Goal: Task Accomplishment & Management: Manage account settings

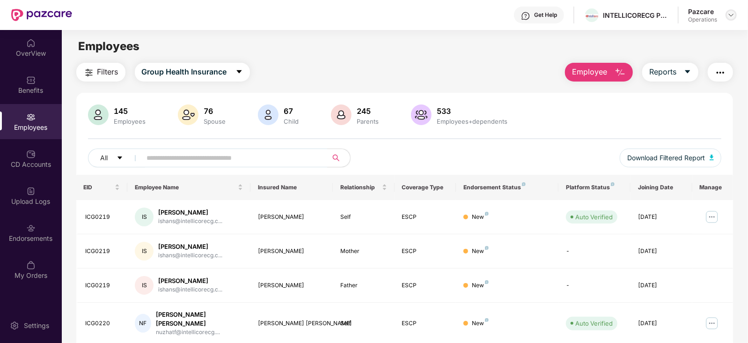
click at [734, 18] on img at bounding box center [731, 14] width 7 height 7
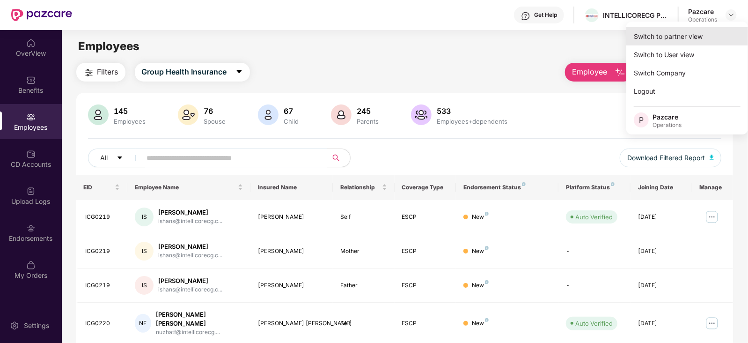
click at [684, 39] on div "Switch to partner view" at bounding box center [688, 36] width 122 height 18
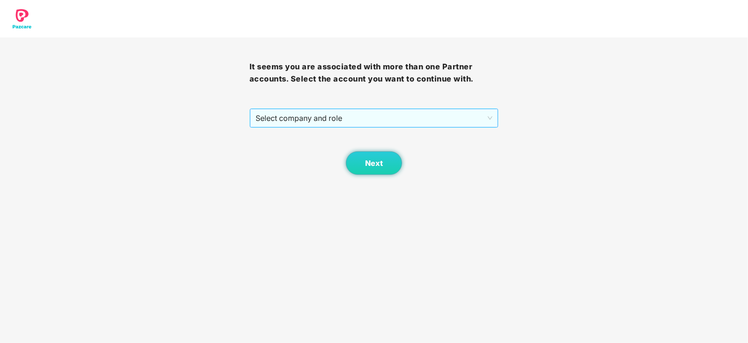
click at [362, 123] on span "Select company and role" at bounding box center [374, 118] width 237 height 18
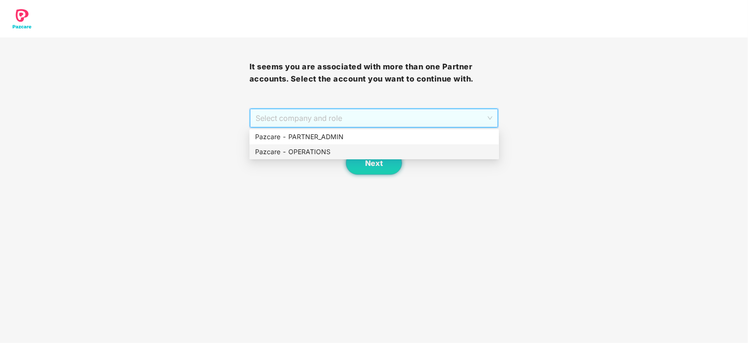
click at [324, 155] on div "Pazcare - OPERATIONS" at bounding box center [374, 152] width 238 height 10
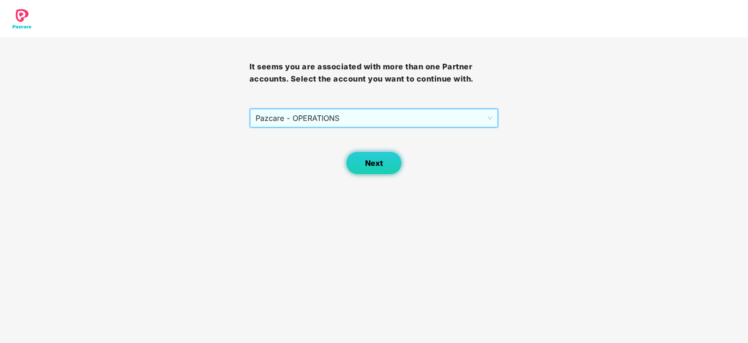
click at [370, 173] on button "Next" at bounding box center [374, 162] width 56 height 23
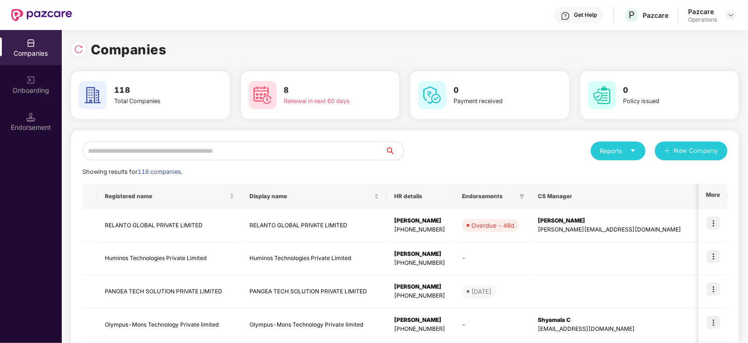
click at [184, 148] on input "text" at bounding box center [233, 150] width 303 height 19
type input "*"
click at [718, 221] on img at bounding box center [713, 222] width 13 height 13
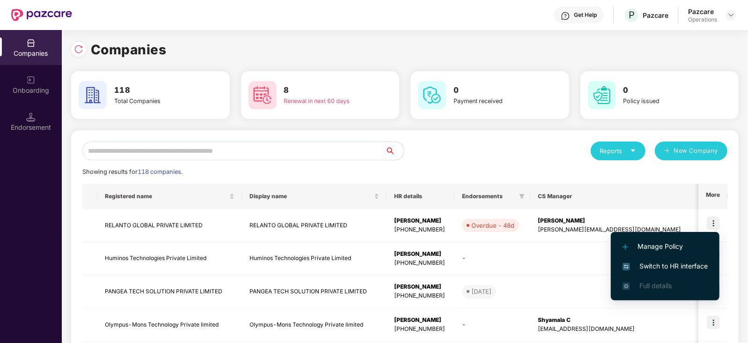
click at [194, 149] on input "text" at bounding box center [233, 150] width 303 height 19
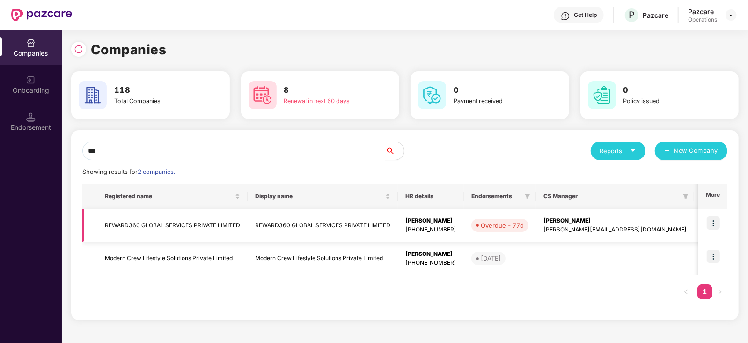
type input "***"
click at [717, 222] on img at bounding box center [713, 222] width 13 height 13
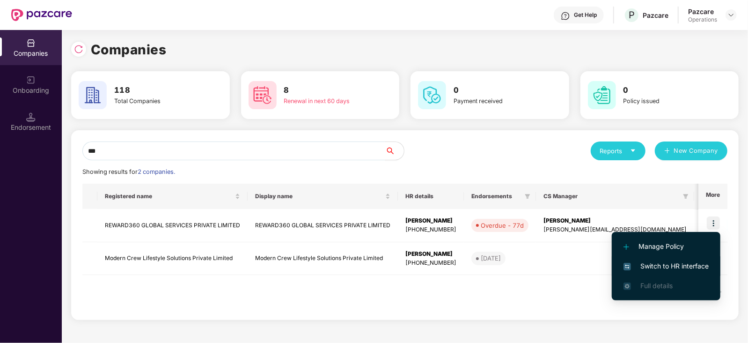
click at [686, 266] on span "Switch to HR interface" at bounding box center [666, 266] width 85 height 10
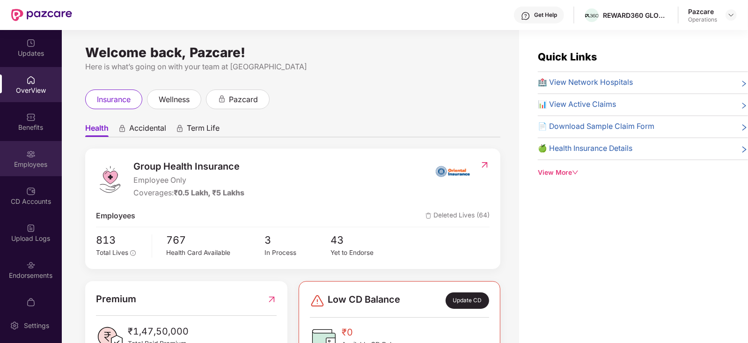
click at [47, 163] on div "Employees" at bounding box center [31, 164] width 62 height 9
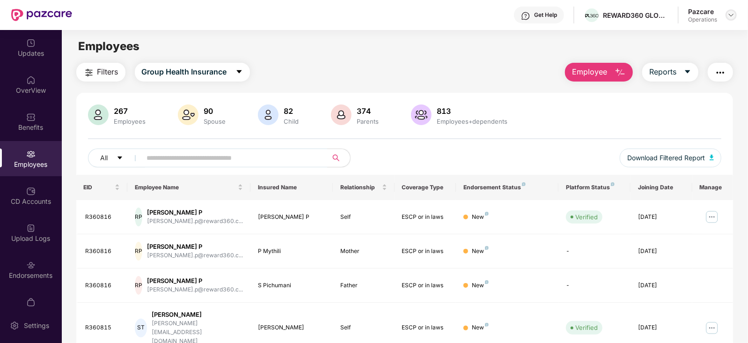
click at [729, 15] on img at bounding box center [731, 14] width 7 height 7
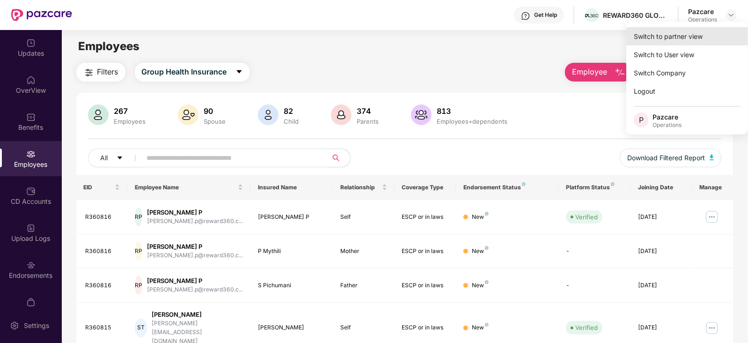
click at [683, 31] on div "Switch to partner view" at bounding box center [688, 36] width 122 height 18
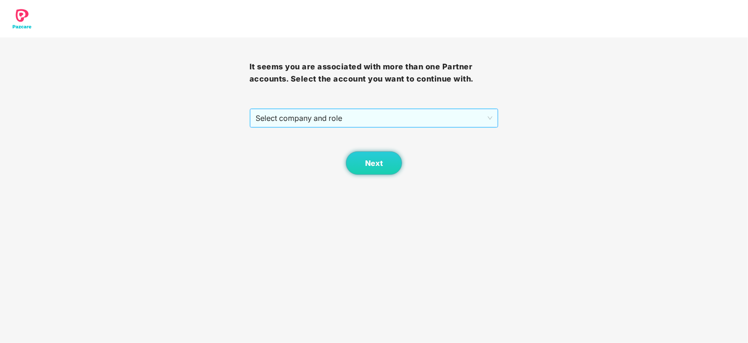
click at [359, 124] on span "Select company and role" at bounding box center [374, 118] width 237 height 18
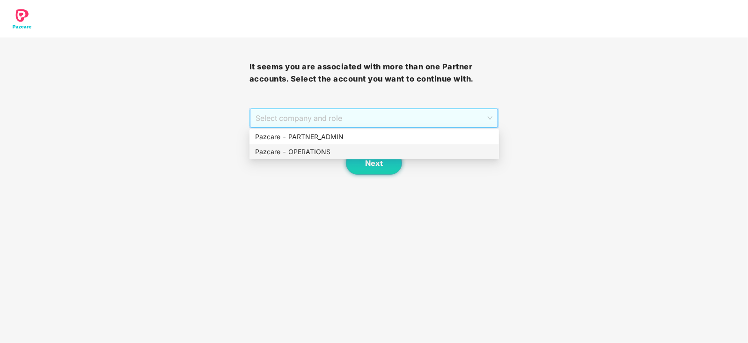
click at [310, 155] on div "Pazcare - OPERATIONS" at bounding box center [374, 152] width 238 height 10
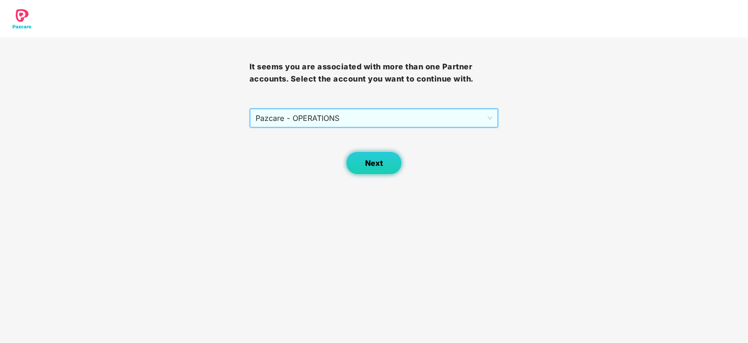
click at [361, 159] on button "Next" at bounding box center [374, 162] width 56 height 23
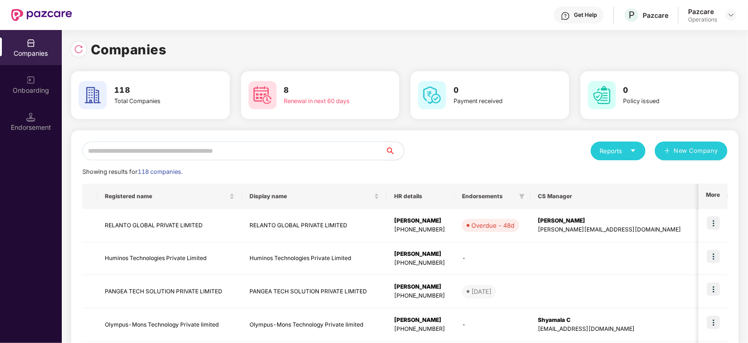
click at [300, 148] on input "text" at bounding box center [233, 150] width 303 height 19
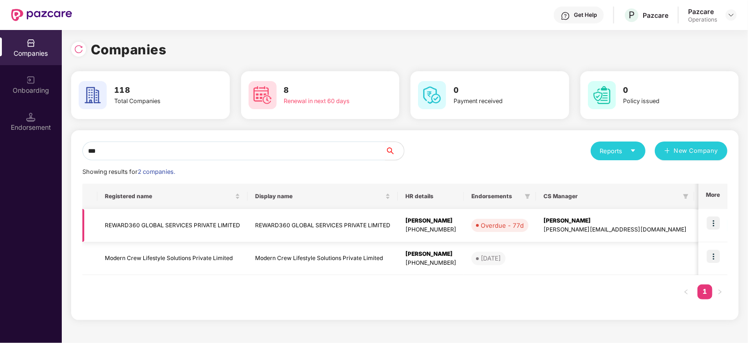
type input "***"
click at [169, 229] on td "REWARD360 GLOBAL SERVICES PRIVATE LIMITED" at bounding box center [172, 225] width 150 height 33
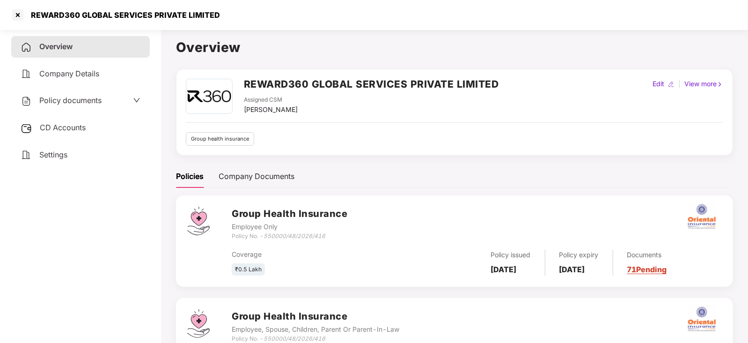
click at [667, 269] on link "71 Pending" at bounding box center [648, 269] width 40 height 9
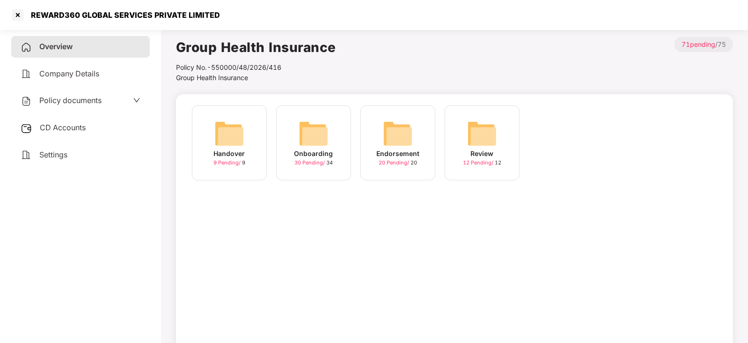
click at [318, 135] on img at bounding box center [314, 133] width 30 height 30
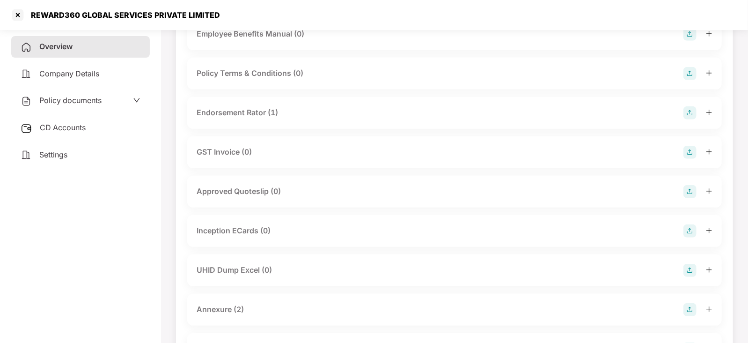
scroll to position [258, 0]
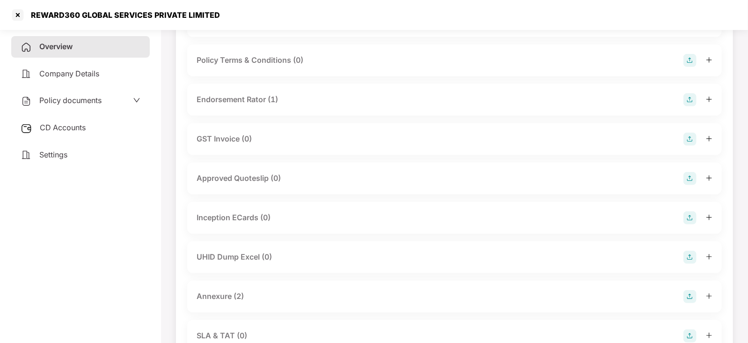
click at [222, 294] on div "Annexure (2)" at bounding box center [220, 296] width 47 height 12
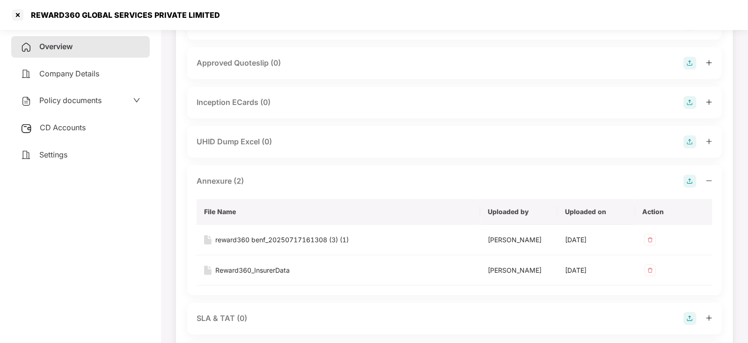
scroll to position [444, 0]
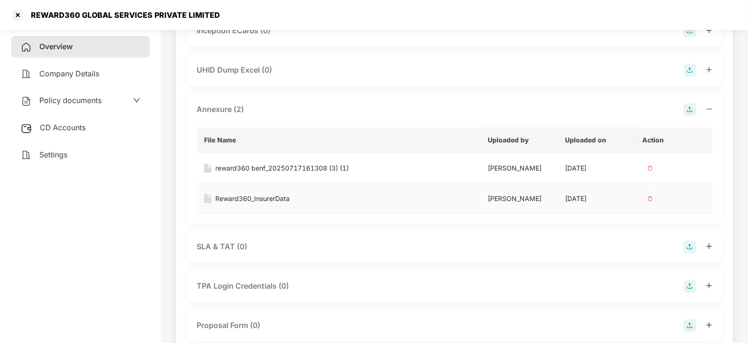
click at [282, 204] on div "Reward360_InsurerData" at bounding box center [252, 198] width 74 height 10
click at [19, 15] on div at bounding box center [17, 14] width 15 height 15
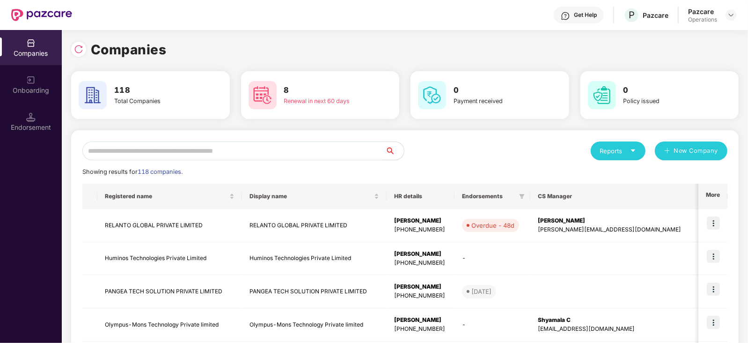
scroll to position [0, 0]
click at [112, 153] on input "text" at bounding box center [233, 150] width 303 height 19
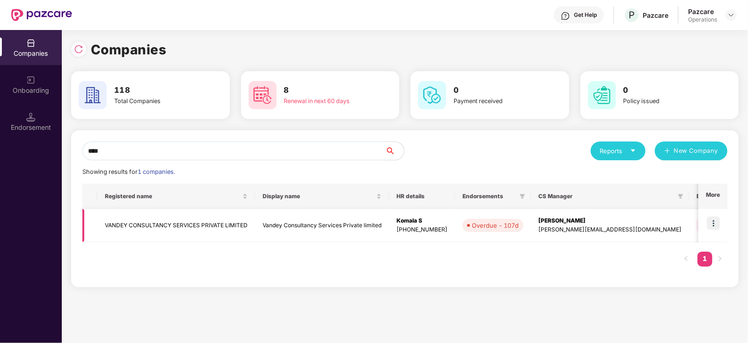
type input "****"
click at [159, 225] on td "VANDEY CONSULTANCY SERVICES PRIVATE LIMITED" at bounding box center [176, 225] width 158 height 33
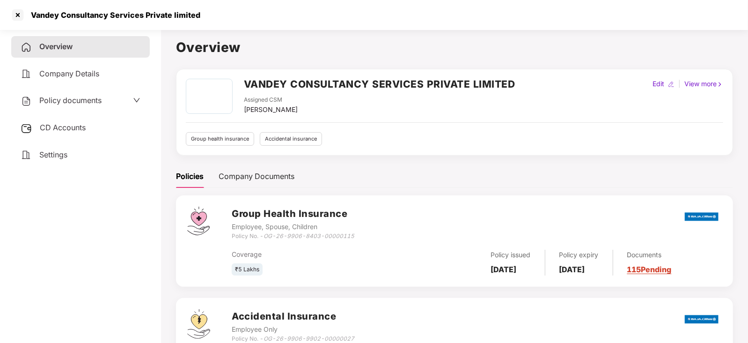
click at [80, 129] on span "CD Accounts" at bounding box center [63, 127] width 46 height 9
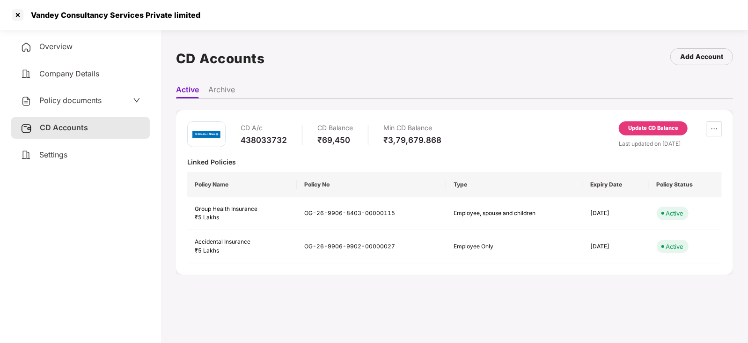
click at [661, 132] on div "Update CD Balance" at bounding box center [654, 128] width 50 height 8
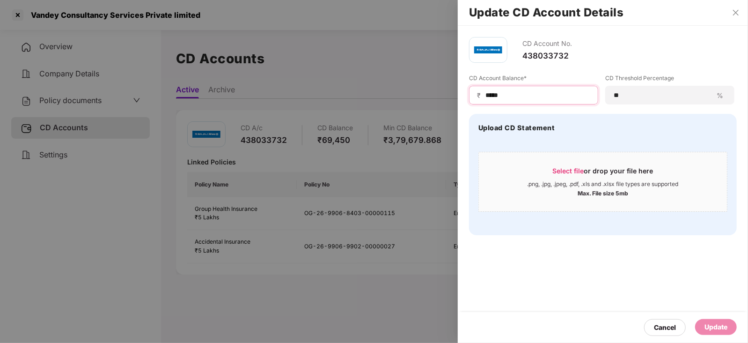
drag, startPoint x: 512, startPoint y: 95, endPoint x: 471, endPoint y: 95, distance: 41.2
click at [471, 95] on div "₹ *****" at bounding box center [533, 95] width 129 height 19
paste input
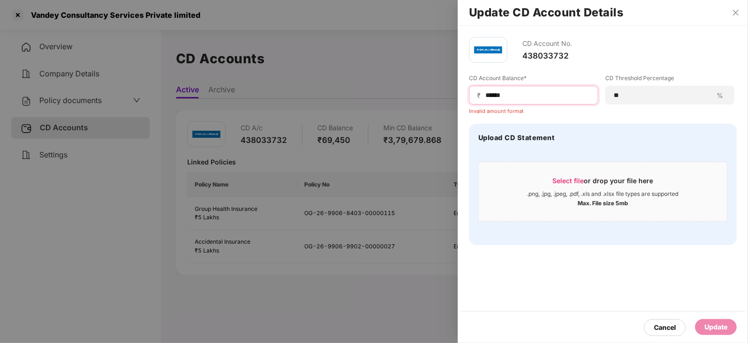
click at [485, 96] on input "*****" at bounding box center [538, 95] width 106 height 10
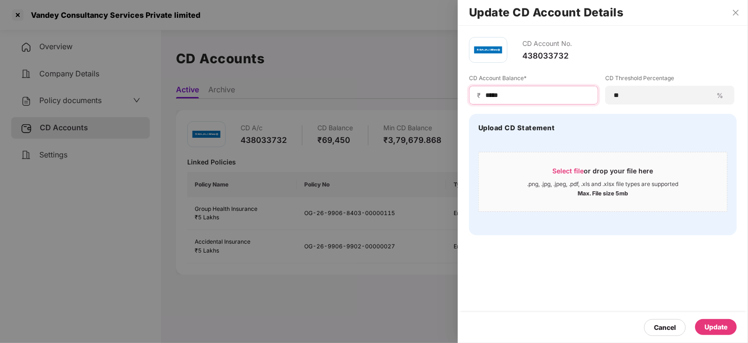
type input "*****"
click at [712, 324] on div "Update" at bounding box center [716, 327] width 23 height 10
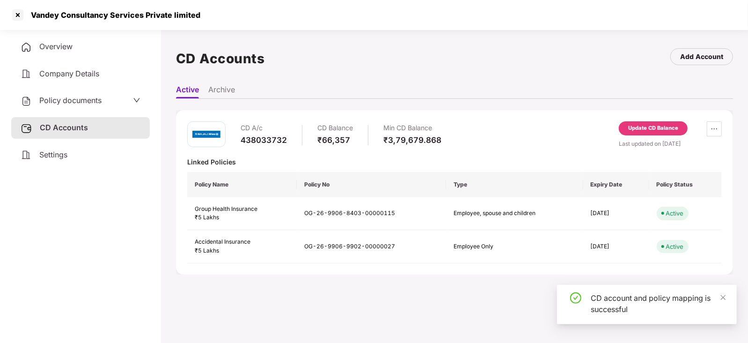
click at [78, 96] on span "Policy documents" at bounding box center [70, 100] width 62 height 9
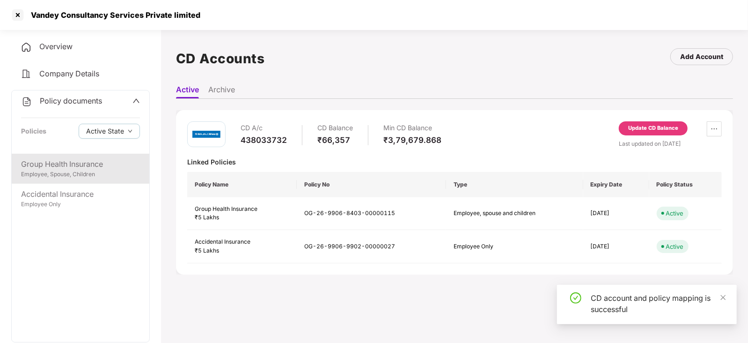
click at [73, 162] on div "Group Health Insurance" at bounding box center [80, 164] width 119 height 12
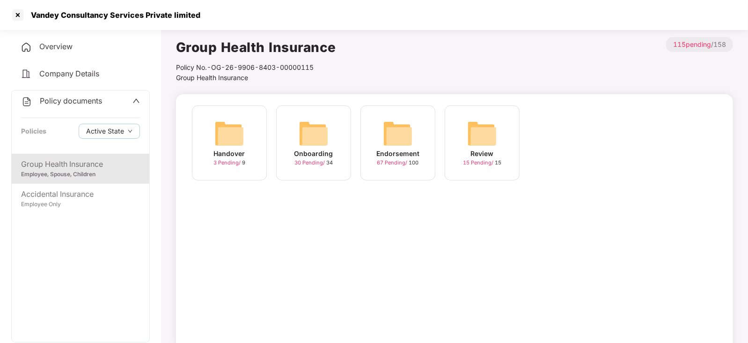
click at [412, 135] on img at bounding box center [398, 133] width 30 height 30
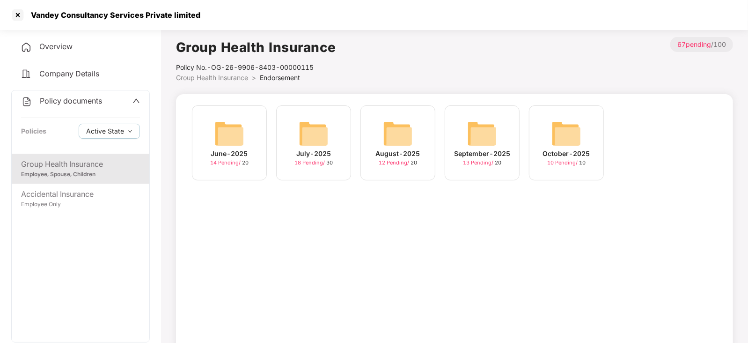
click at [569, 143] on img at bounding box center [567, 133] width 30 height 30
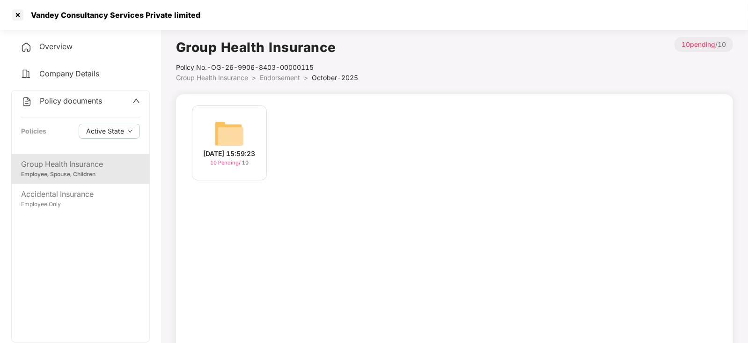
click at [232, 120] on img at bounding box center [230, 133] width 30 height 30
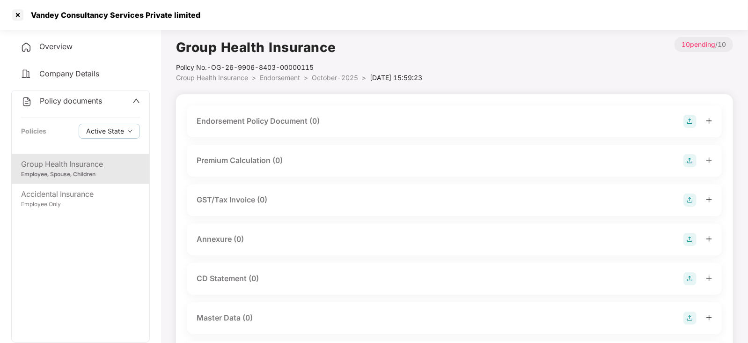
click at [696, 119] on img at bounding box center [690, 121] width 13 height 13
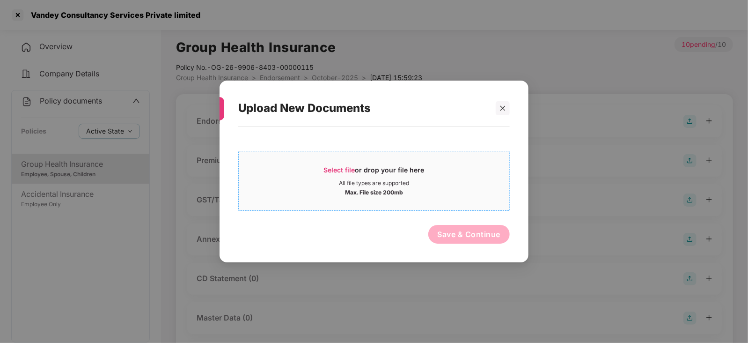
click at [349, 167] on span "Select file" at bounding box center [339, 170] width 31 height 8
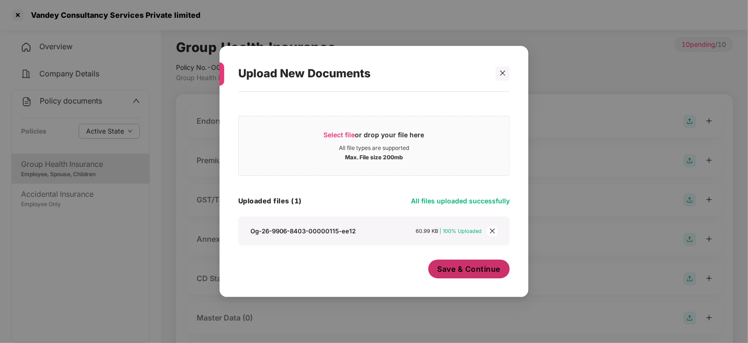
click at [452, 280] on div "Save & Continue" at bounding box center [470, 270] width 82 height 23
click at [452, 271] on span "Save & Continue" at bounding box center [469, 269] width 63 height 10
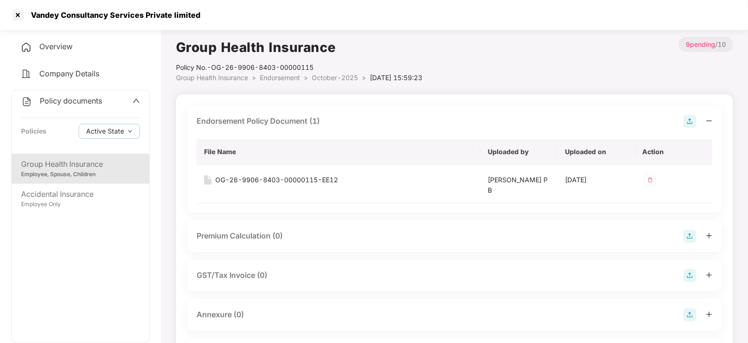
click at [688, 235] on img at bounding box center [690, 235] width 13 height 13
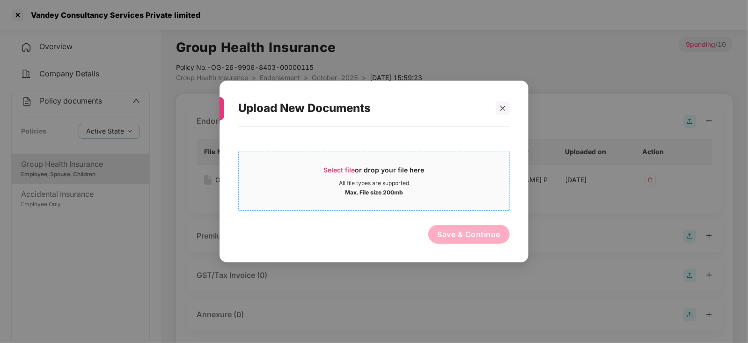
click at [346, 166] on span "Select file" at bounding box center [339, 170] width 31 height 8
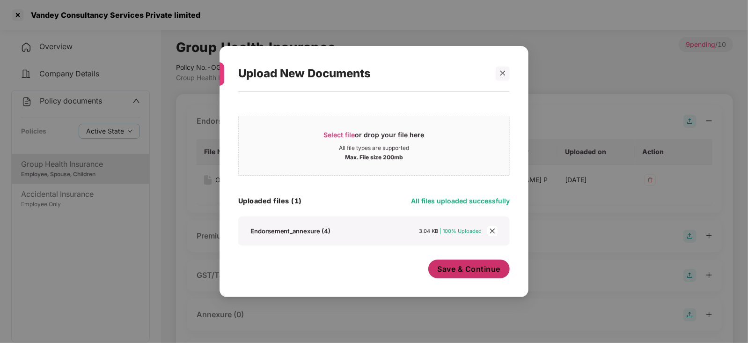
click at [469, 281] on div "Save & Continue" at bounding box center [470, 270] width 82 height 23
click at [466, 274] on button "Save & Continue" at bounding box center [470, 268] width 82 height 19
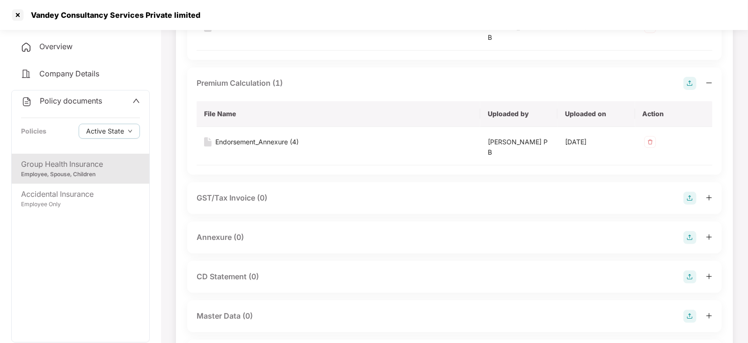
scroll to position [210, 0]
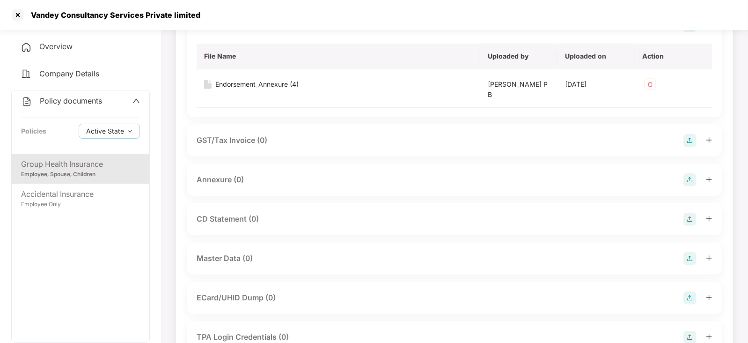
click at [686, 179] on img at bounding box center [690, 179] width 13 height 13
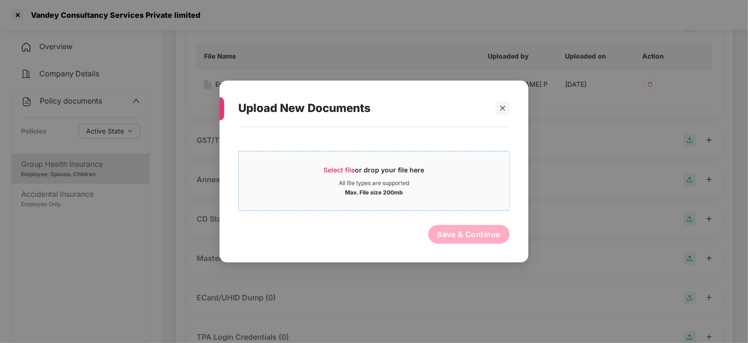
click at [335, 169] on span "Select file" at bounding box center [339, 170] width 31 height 8
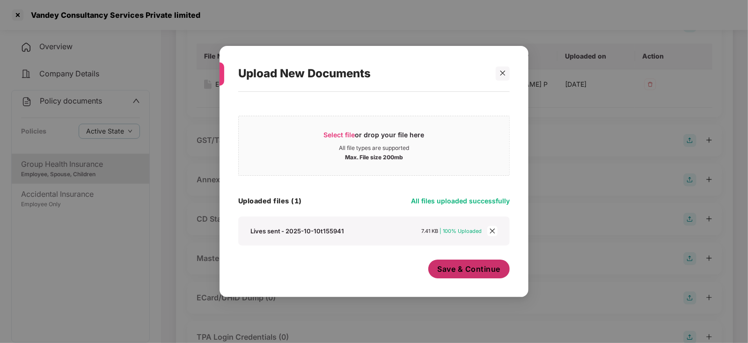
click at [447, 272] on span "Save & Continue" at bounding box center [469, 269] width 63 height 10
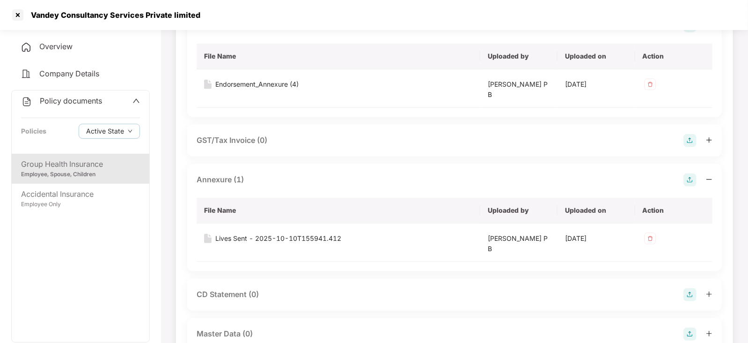
click at [447, 272] on div "Endorsement Policy Document (1) File Name Uploaded by Uploaded on Action OG-26-…" at bounding box center [454, 205] width 535 height 620
click at [693, 332] on img at bounding box center [690, 333] width 13 height 13
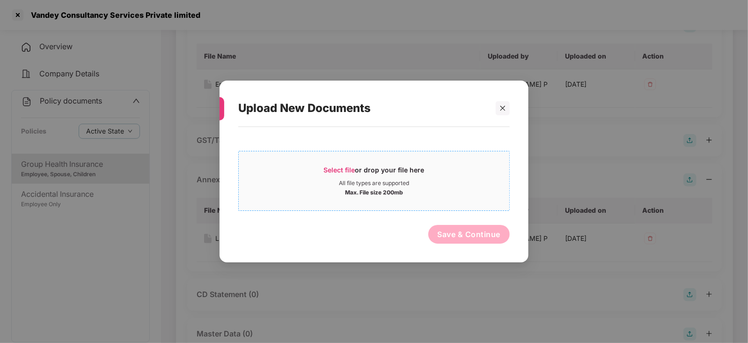
click at [334, 166] on span "Select file" at bounding box center [339, 170] width 31 height 8
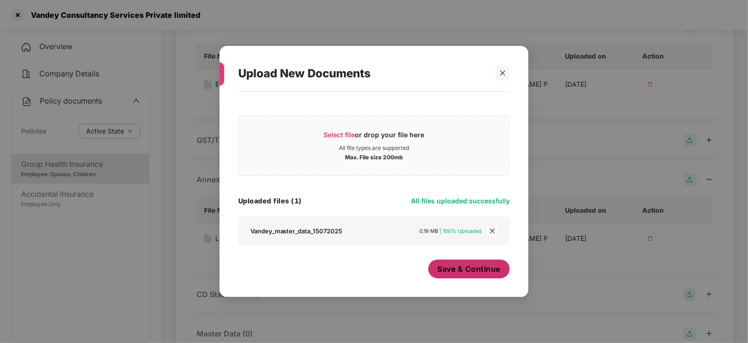
click at [459, 277] on button "Save & Continue" at bounding box center [470, 268] width 82 height 19
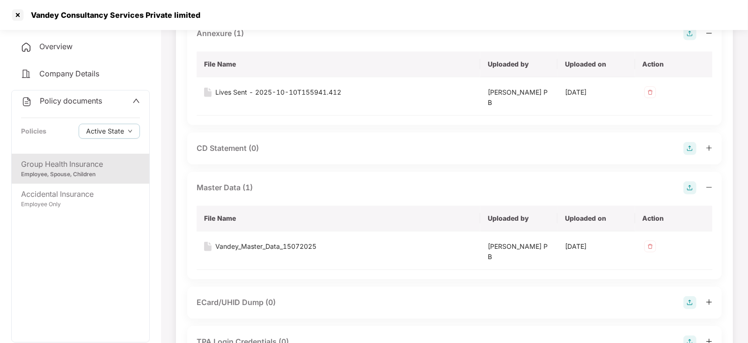
scroll to position [374, 0]
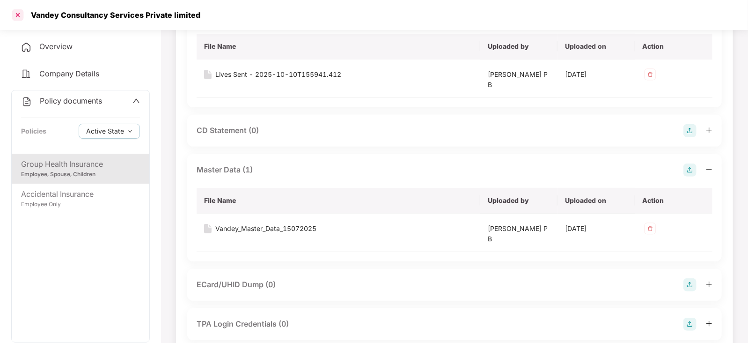
click at [22, 13] on div at bounding box center [17, 14] width 15 height 15
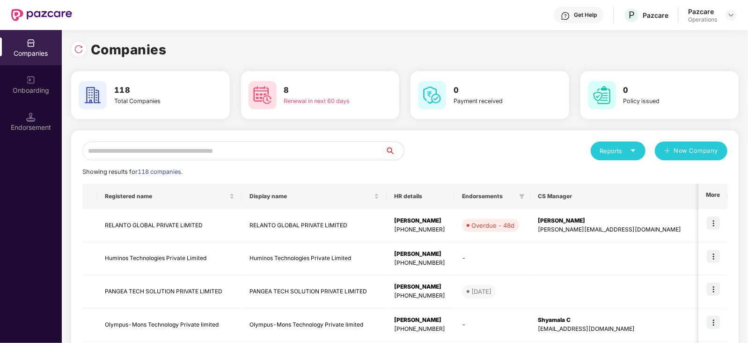
click at [203, 148] on input "text" at bounding box center [233, 150] width 303 height 19
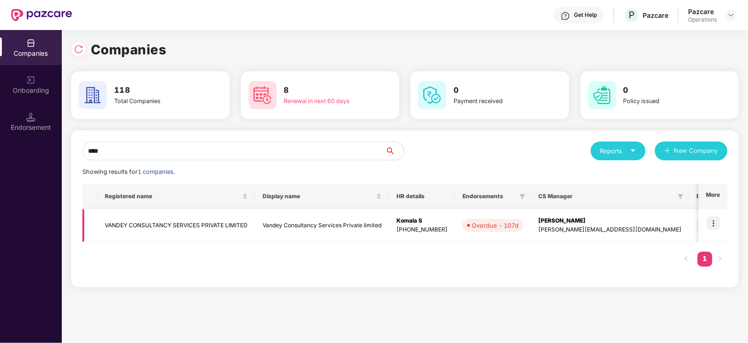
type input "****"
click at [714, 222] on img at bounding box center [713, 222] width 13 height 13
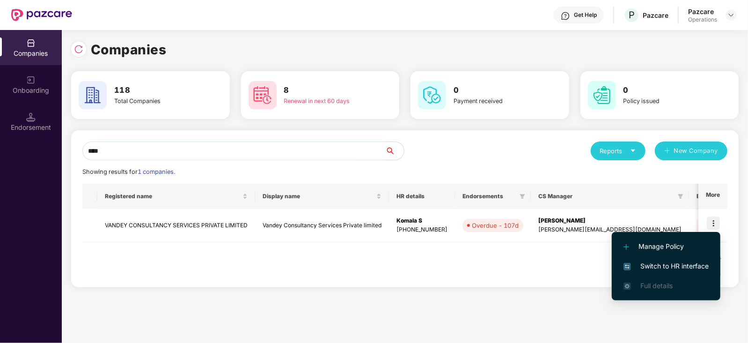
click at [686, 267] on span "Switch to HR interface" at bounding box center [666, 266] width 85 height 10
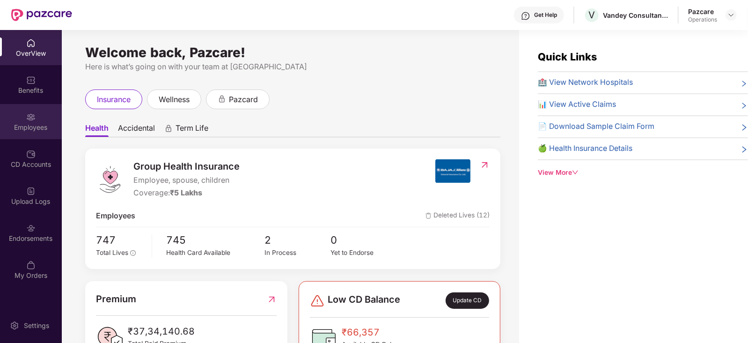
click at [28, 130] on div "Employees" at bounding box center [31, 127] width 62 height 9
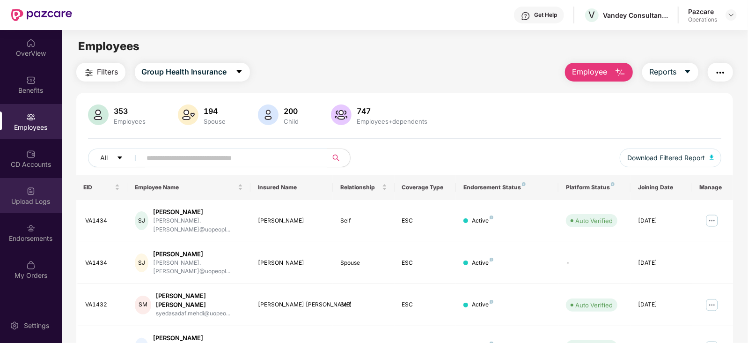
click at [52, 206] on div "Upload Logs" at bounding box center [31, 195] width 62 height 35
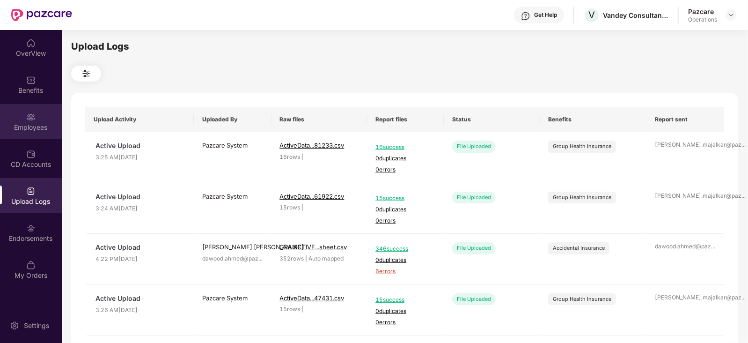
click at [29, 128] on div "Employees" at bounding box center [31, 127] width 62 height 9
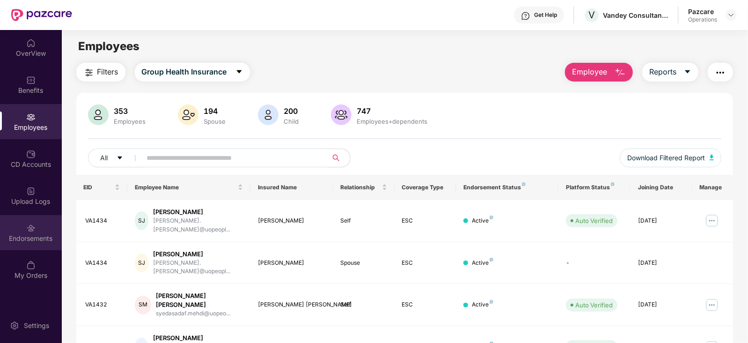
click at [41, 225] on div "Endorsements" at bounding box center [31, 232] width 62 height 35
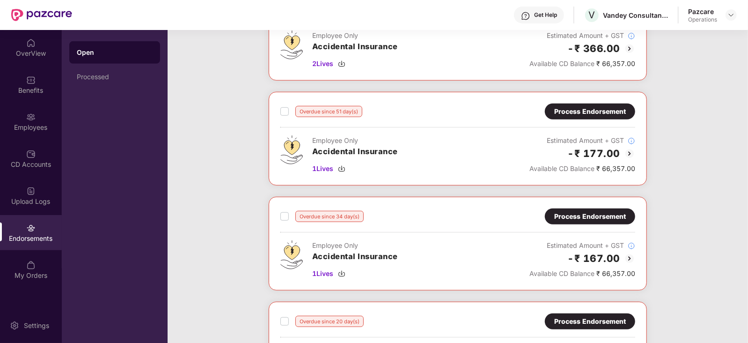
scroll to position [564, 0]
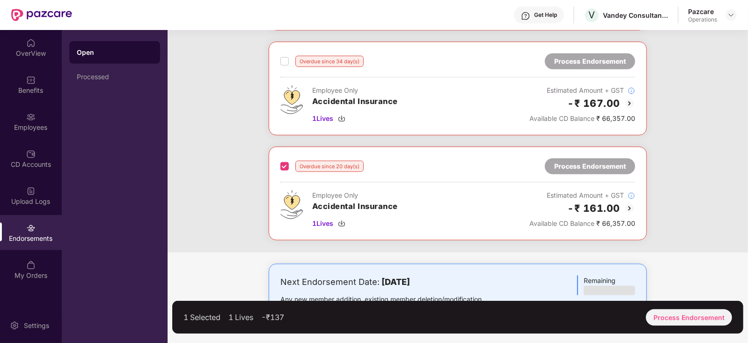
click at [277, 62] on div "Overdue since 34 day(s) Process Endorsement Employee Only Accidental Insurance …" at bounding box center [458, 89] width 378 height 94
click at [279, 61] on div "Overdue since 34 day(s) Process Endorsement Employee Only Accidental Insurance …" at bounding box center [458, 89] width 378 height 94
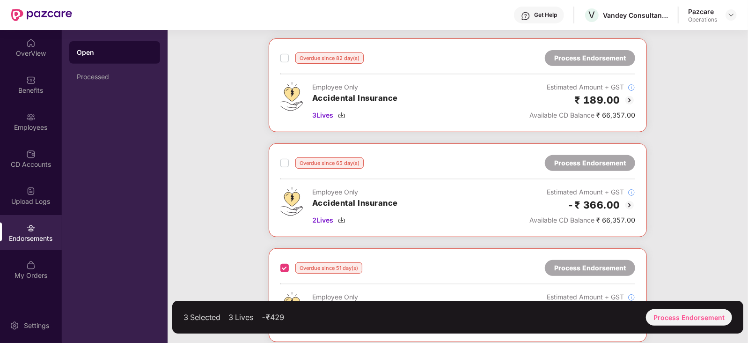
scroll to position [189, 0]
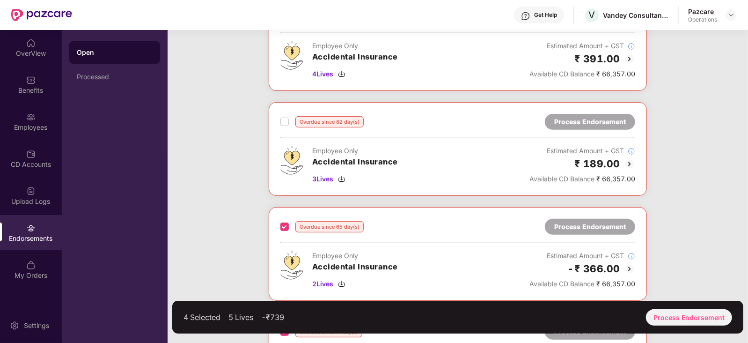
click at [286, 125] on label at bounding box center [285, 121] width 8 height 11
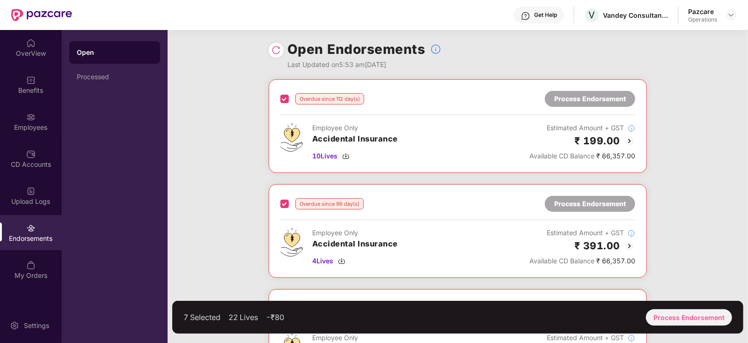
scroll to position [0, 0]
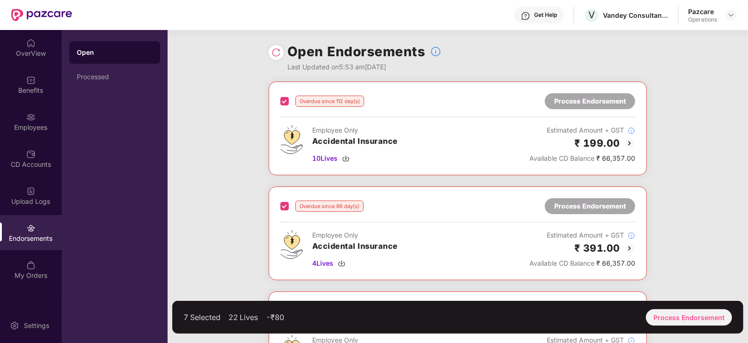
click at [687, 306] on div "7 Selected 22 Lives -₹80 Process Endorsement" at bounding box center [457, 317] width 571 height 33
click at [681, 312] on div "Process Endorsement" at bounding box center [689, 317] width 86 height 16
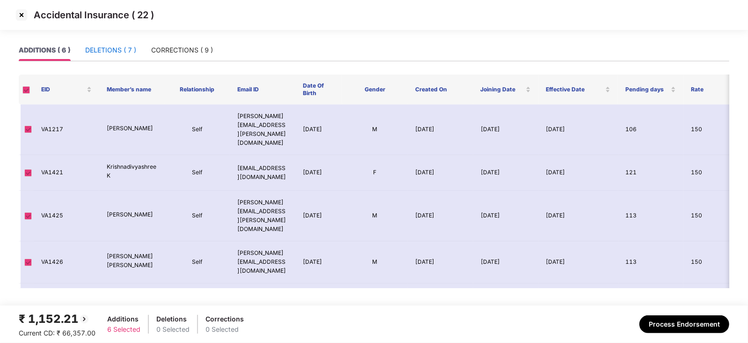
click at [128, 49] on div "DELETIONS ( 7 )" at bounding box center [110, 50] width 51 height 10
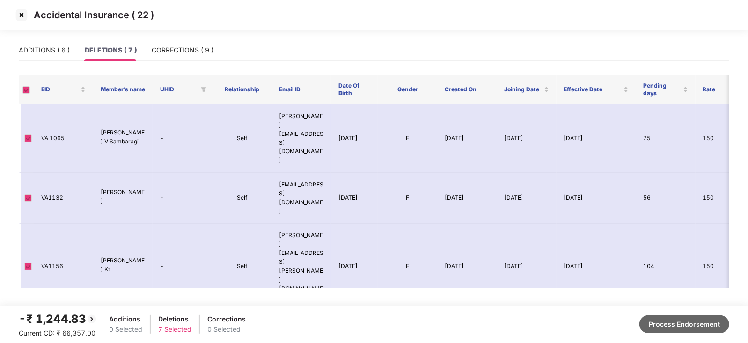
click at [685, 322] on button "Process Endorsement" at bounding box center [685, 324] width 90 height 18
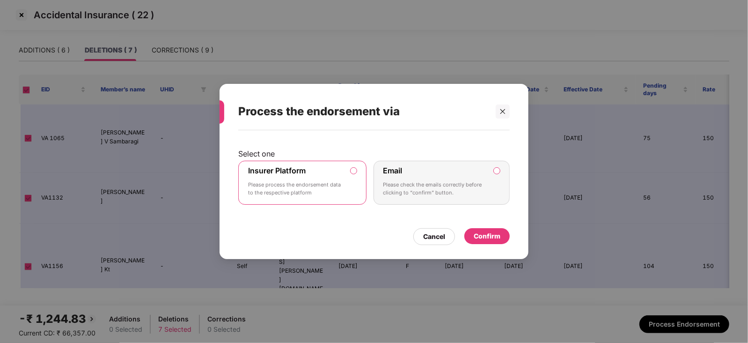
click at [482, 237] on div "Confirm" at bounding box center [487, 236] width 27 height 10
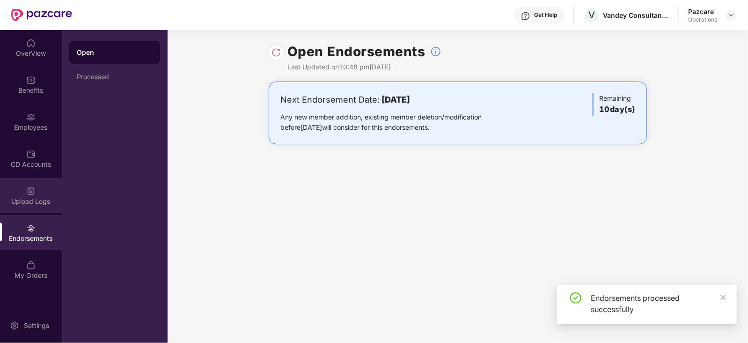
click at [41, 205] on div "Upload Logs" at bounding box center [31, 201] width 62 height 9
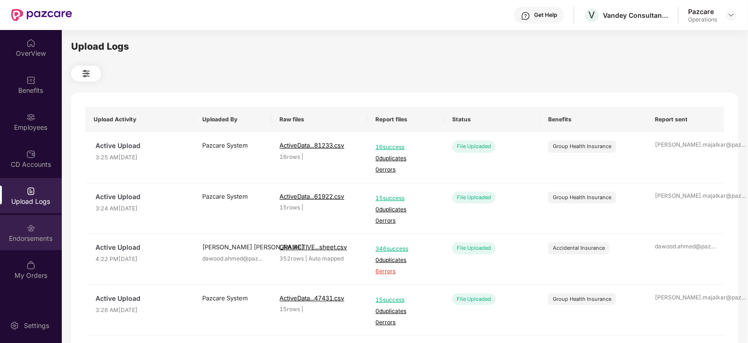
click at [40, 247] on div "Endorsements" at bounding box center [31, 232] width 62 height 35
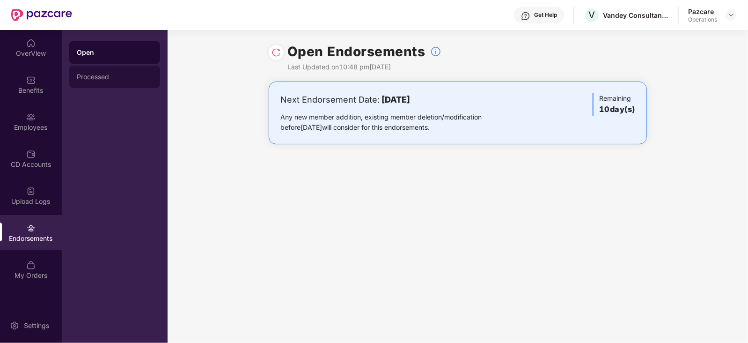
click at [82, 73] on div "Processed" at bounding box center [115, 76] width 76 height 7
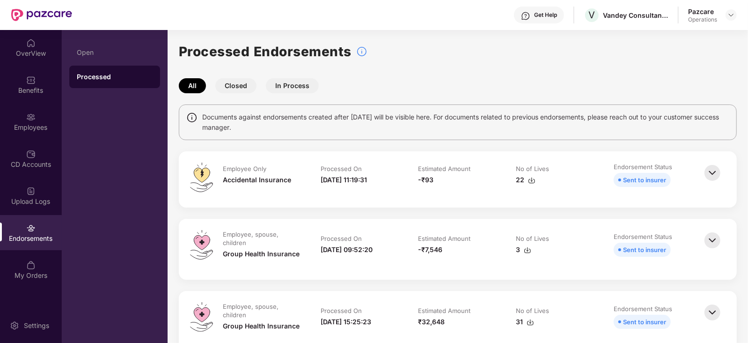
click at [532, 182] on img at bounding box center [531, 180] width 7 height 7
click at [734, 12] on img at bounding box center [731, 14] width 7 height 7
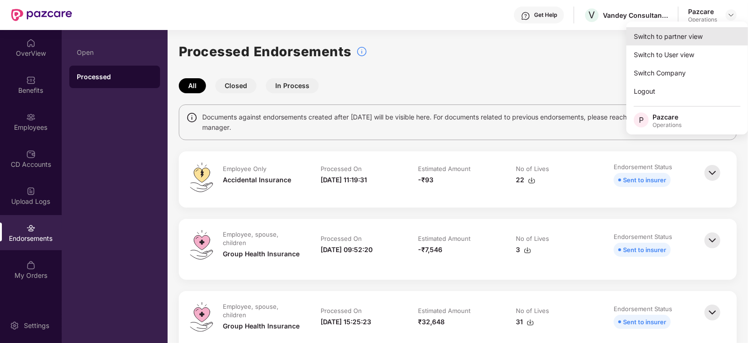
click at [693, 33] on div "Switch to partner view" at bounding box center [688, 36] width 122 height 18
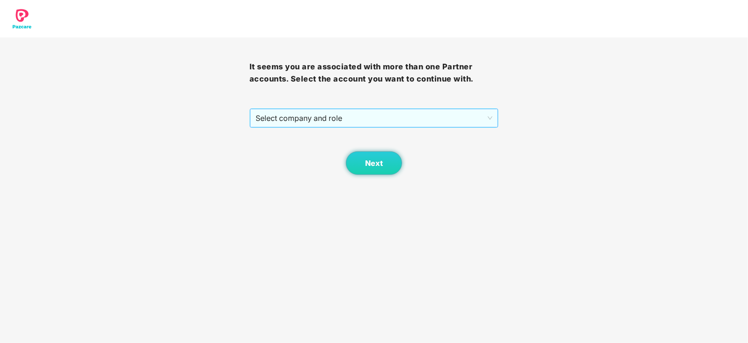
click at [328, 119] on span "Select company and role" at bounding box center [374, 118] width 237 height 18
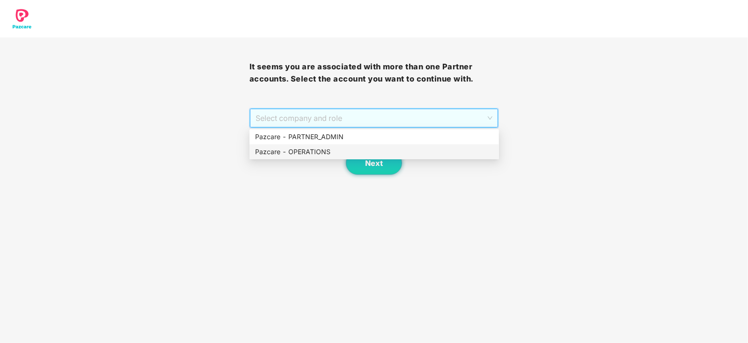
click at [317, 150] on div "Pazcare - OPERATIONS" at bounding box center [374, 152] width 238 height 10
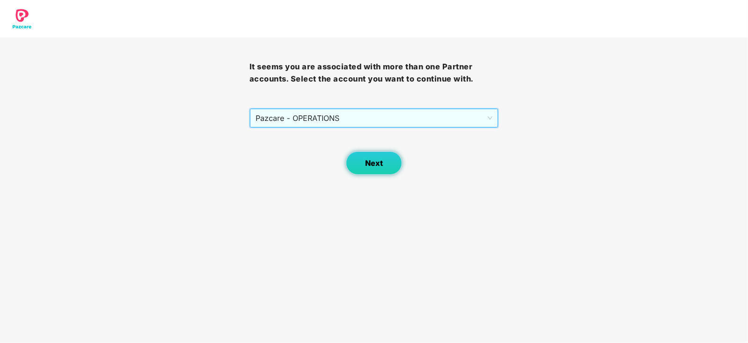
click at [371, 165] on span "Next" at bounding box center [374, 163] width 18 height 9
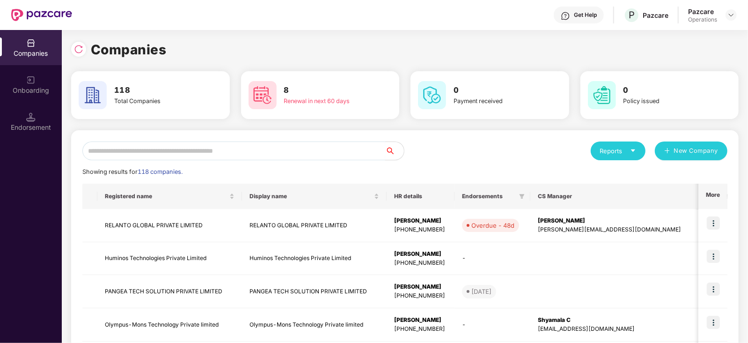
click at [258, 148] on input "text" at bounding box center [233, 150] width 303 height 19
paste input "**********"
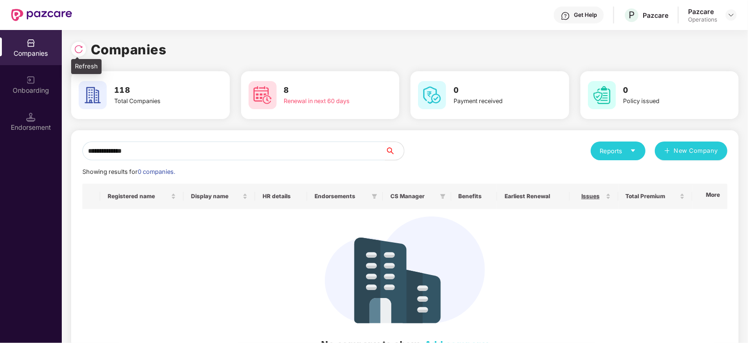
click at [81, 45] on img at bounding box center [78, 48] width 9 height 9
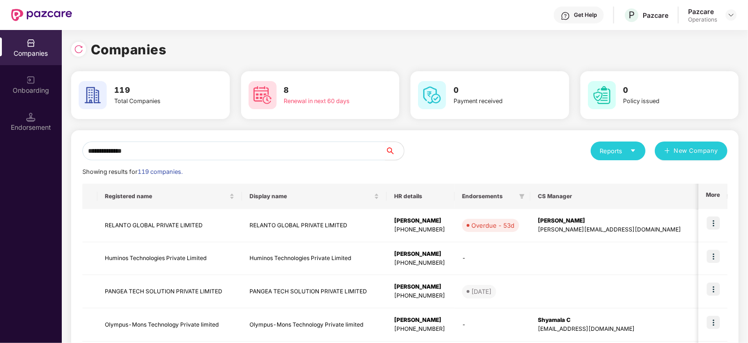
click at [155, 149] on input "**********" at bounding box center [233, 150] width 303 height 19
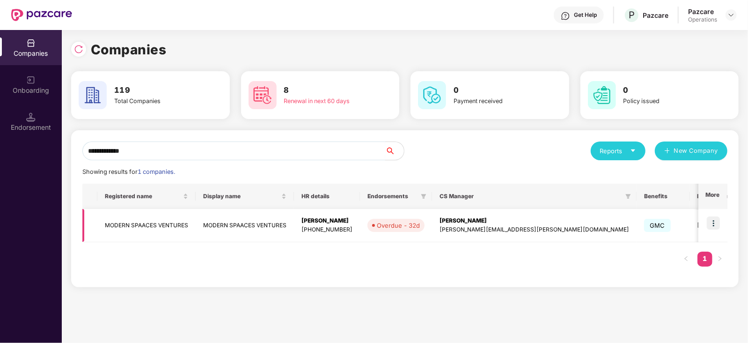
type input "**********"
click at [130, 221] on td "MODERN SPAACES VENTURES" at bounding box center [146, 225] width 98 height 33
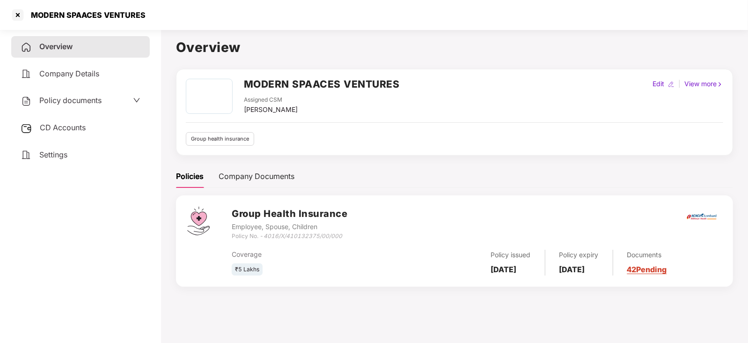
click at [68, 99] on span "Policy documents" at bounding box center [70, 100] width 62 height 9
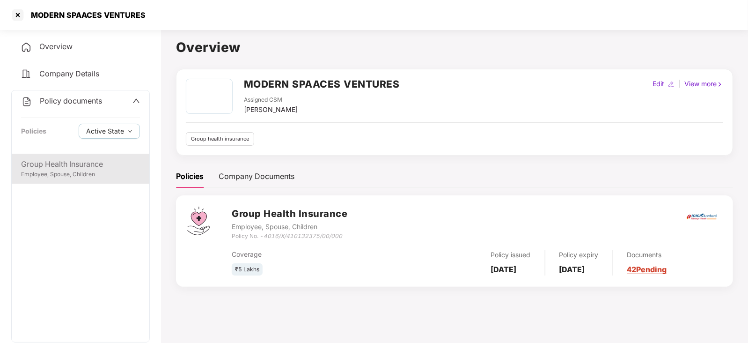
click at [66, 179] on div "Employee, Spouse, Children" at bounding box center [80, 174] width 119 height 9
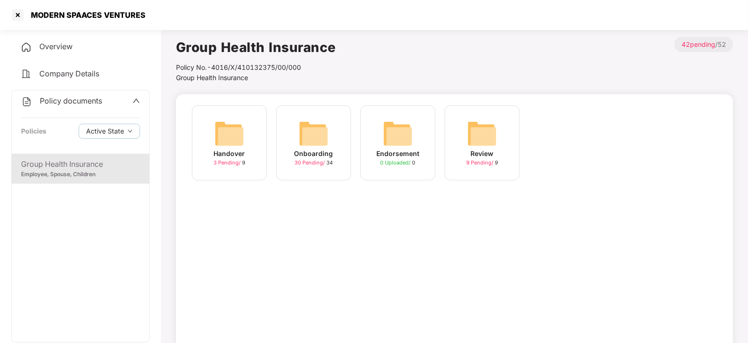
click at [326, 138] on img at bounding box center [314, 133] width 30 height 30
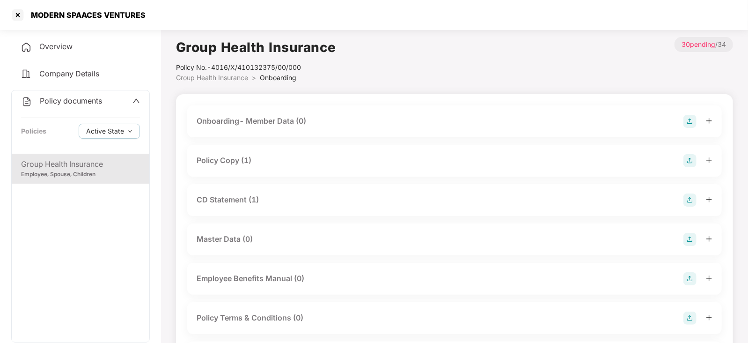
click at [229, 163] on div "Policy Copy (1)" at bounding box center [224, 161] width 55 height 12
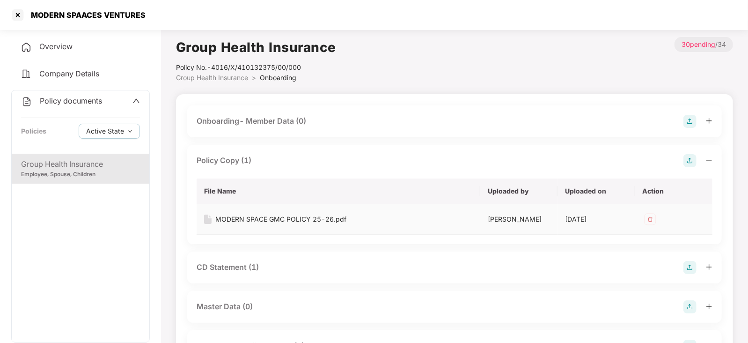
click at [256, 220] on div "MODERN SPACE GMC POLICY 25-26.pdf" at bounding box center [280, 219] width 131 height 10
drag, startPoint x: 240, startPoint y: 266, endPoint x: 263, endPoint y: 265, distance: 22.5
click at [239, 266] on div "CD Statement (1)" at bounding box center [228, 267] width 62 height 12
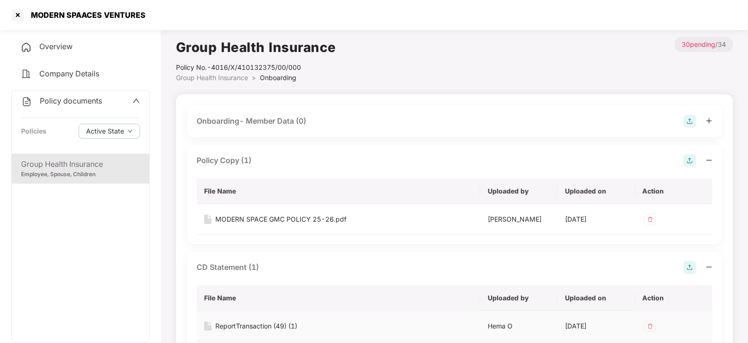
click at [283, 324] on div "ReportTransaction (49) (1)" at bounding box center [256, 326] width 82 height 10
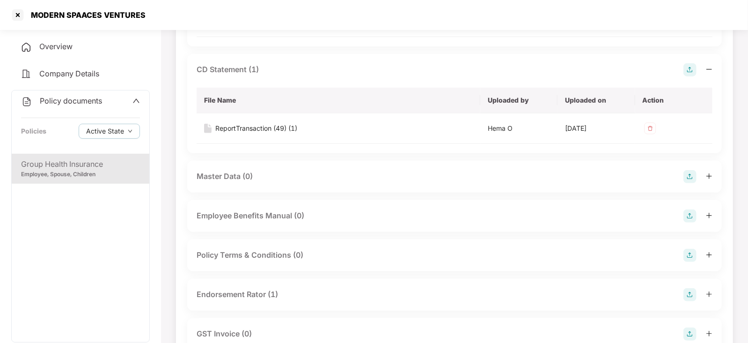
scroll to position [293, 0]
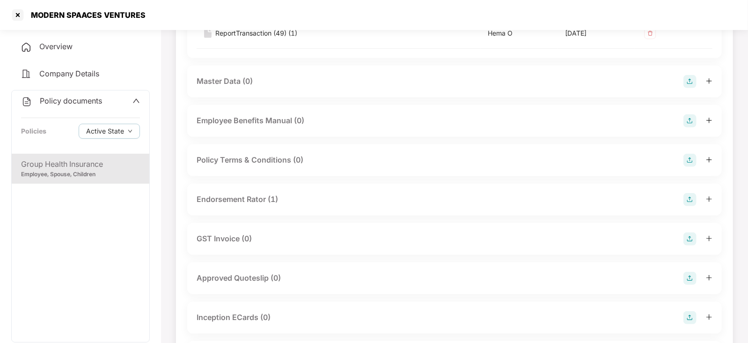
drag, startPoint x: 251, startPoint y: 201, endPoint x: 246, endPoint y: 199, distance: 5.2
click at [251, 201] on div "Endorsement Rator (1)" at bounding box center [237, 199] width 81 height 12
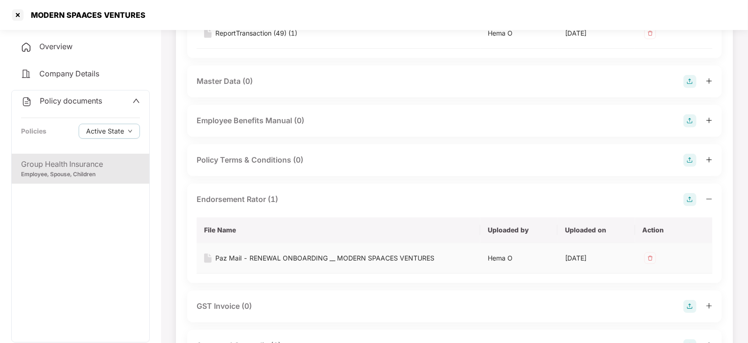
click at [260, 259] on div "Paz Mail - RENEWAL ONBOARDING __ MODERN SPAACES VENTURES" at bounding box center [324, 258] width 219 height 10
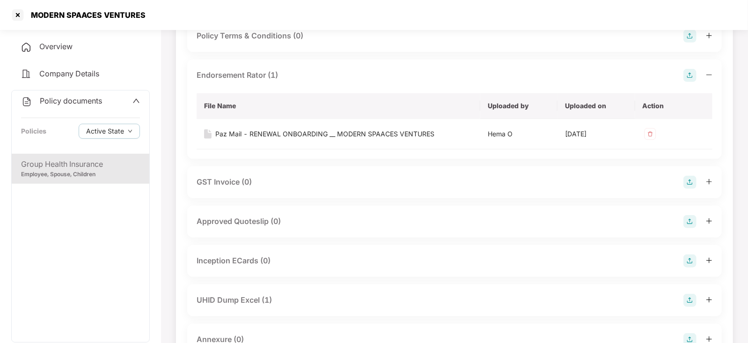
scroll to position [527, 0]
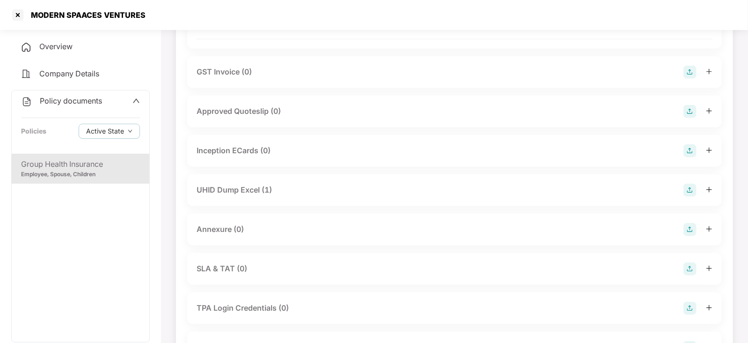
click at [252, 192] on div "UHID Dump Excel (1)" at bounding box center [234, 190] width 75 height 12
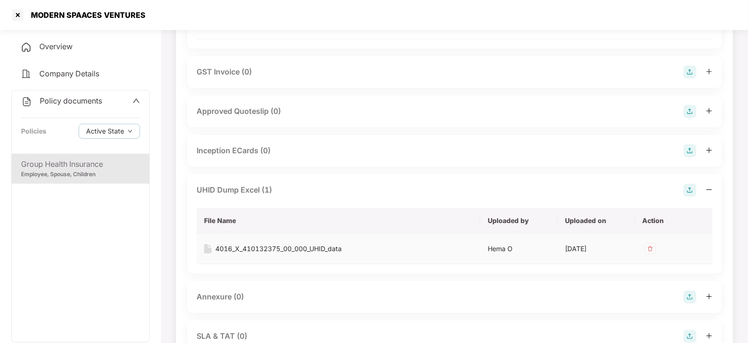
click at [259, 252] on div "4016_X_410132375_00_000_UHID_data" at bounding box center [278, 249] width 126 height 10
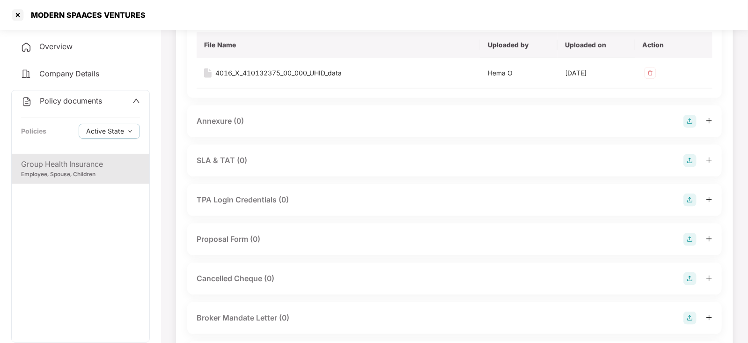
scroll to position [819, 0]
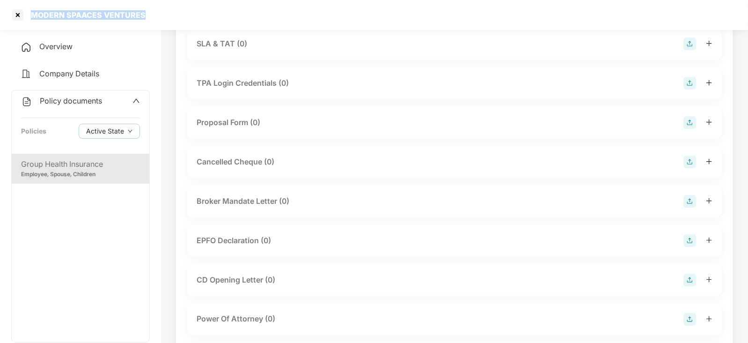
drag, startPoint x: 30, startPoint y: 15, endPoint x: 149, endPoint y: 12, distance: 118.5
click at [149, 12] on div "MODERN SPAACES VENTURES" at bounding box center [374, 15] width 748 height 30
copy div "MODERN SPAACES VENTURES"
